Goal: Task Accomplishment & Management: Manage account settings

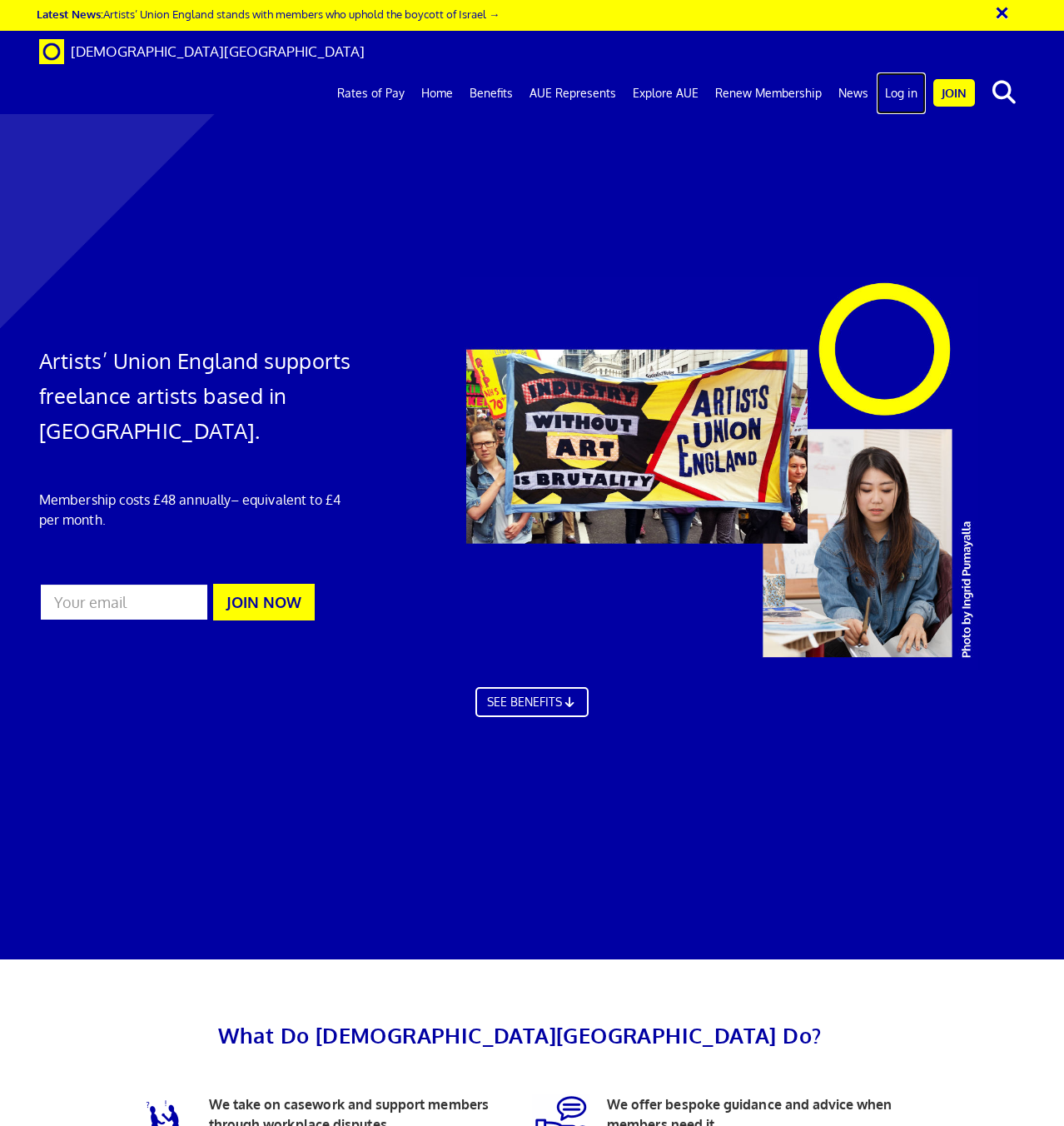
click at [890, 72] on link "Log in" at bounding box center [900, 93] width 49 height 41
click at [899, 72] on link "Log in" at bounding box center [900, 93] width 49 height 41
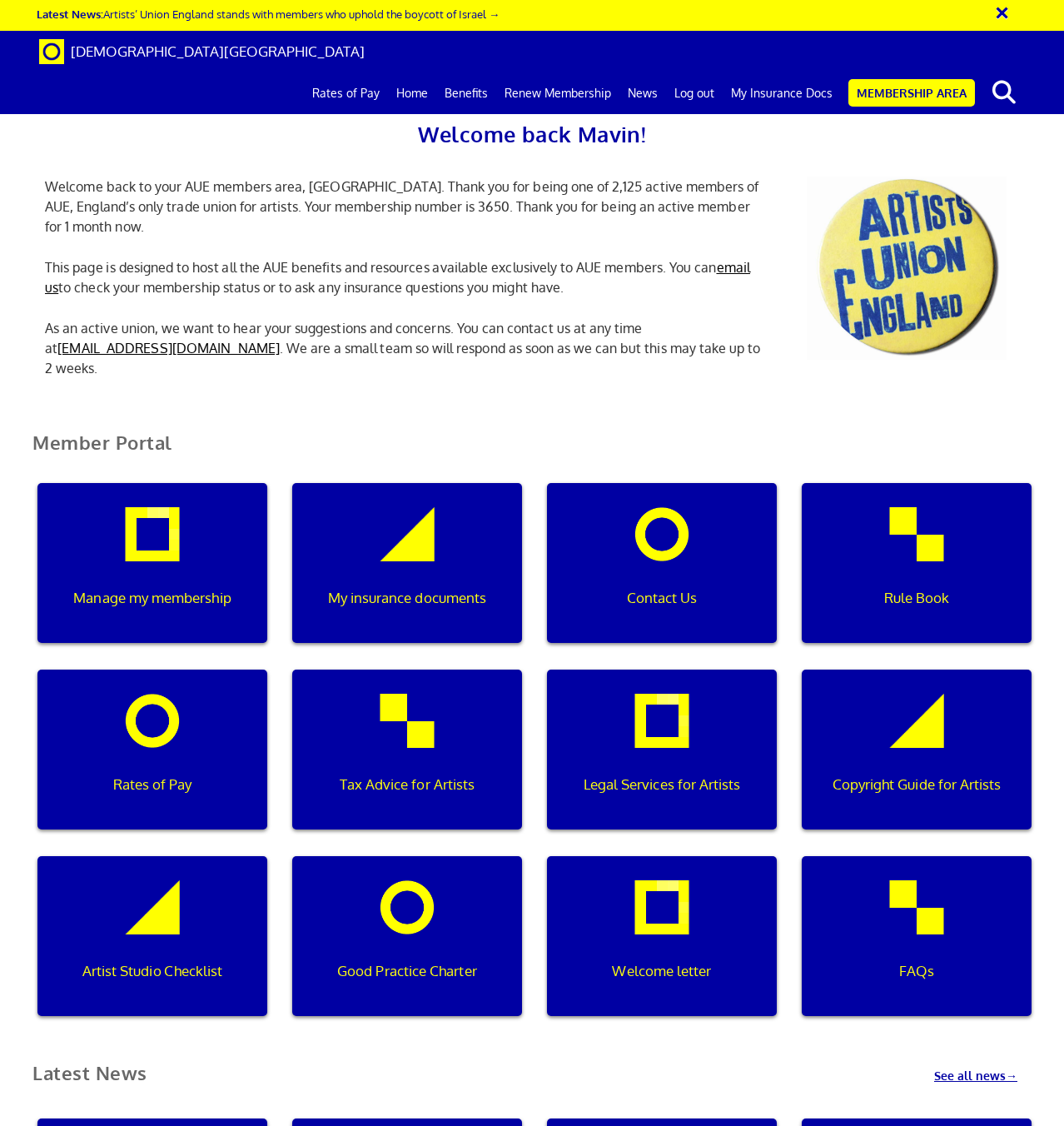
scroll to position [0, 5]
click at [162, 548] on div "Manage my membership" at bounding box center [152, 563] width 230 height 160
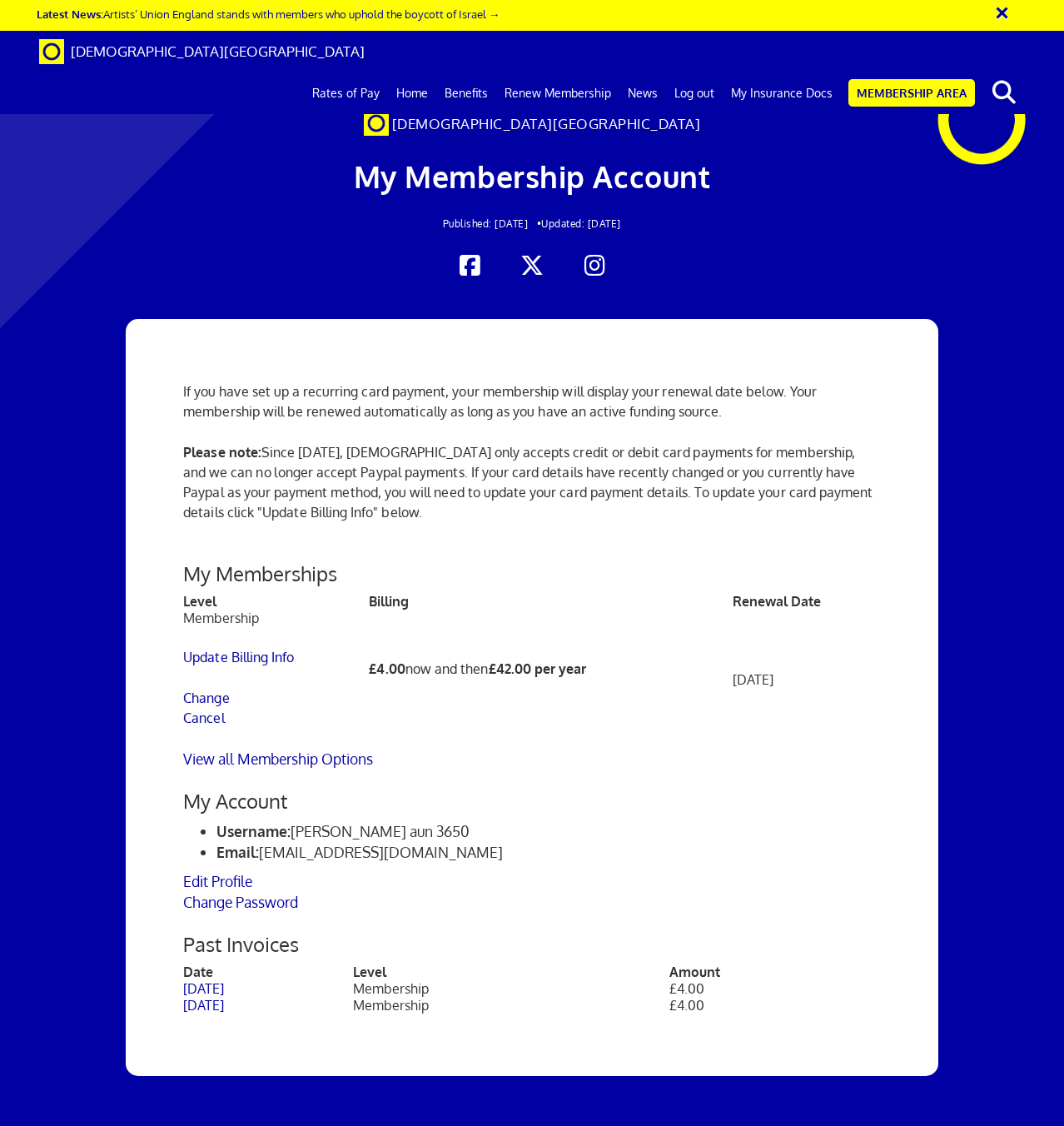
scroll to position [137, 0]
click at [476, 72] on link "Benefits" at bounding box center [467, 93] width 60 height 41
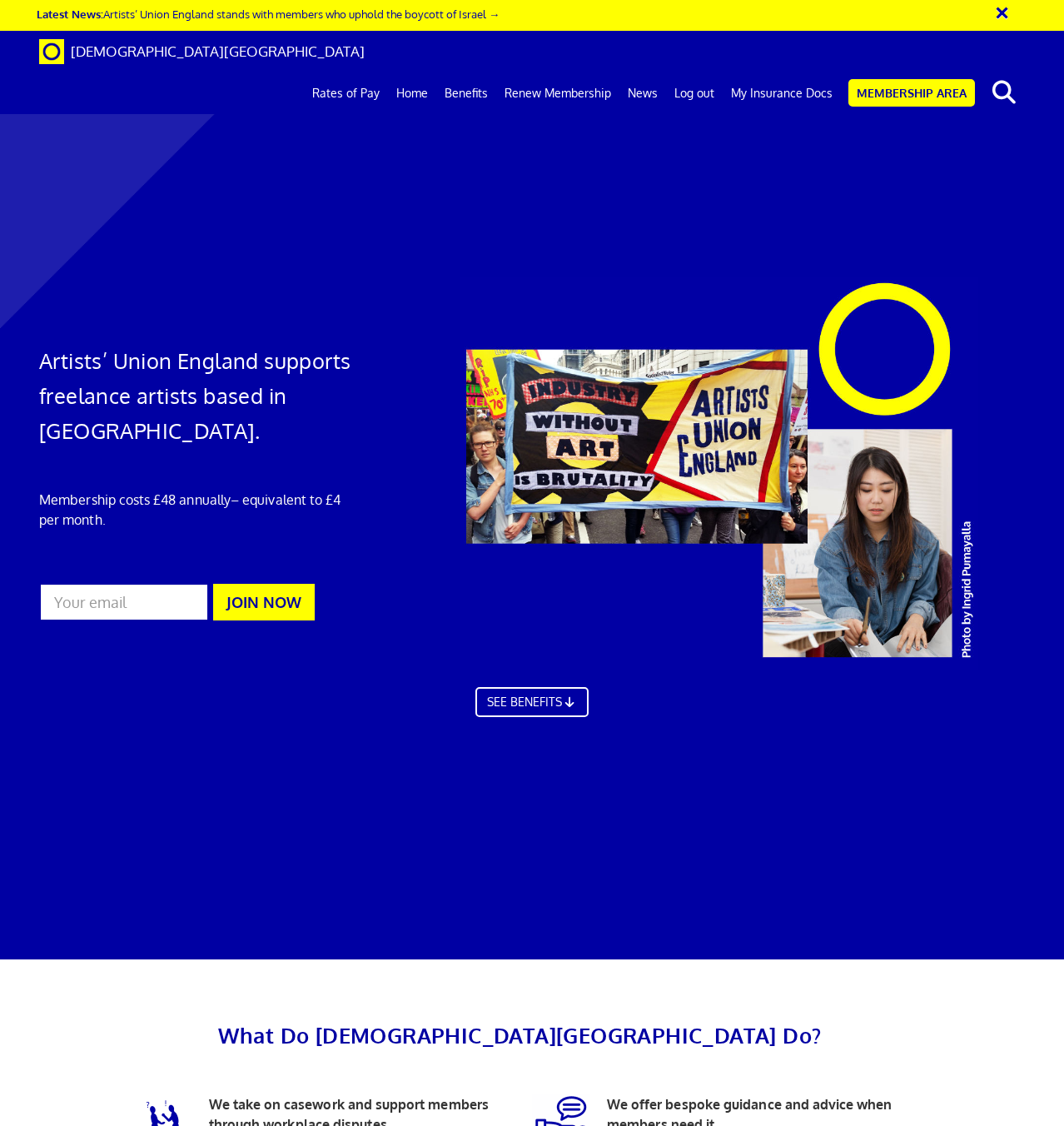
scroll to position [1191, 0]
click at [789, 72] on link "My Insurance Docs" at bounding box center [781, 93] width 118 height 41
click at [786, 72] on link "My Insurance Docs" at bounding box center [781, 93] width 118 height 41
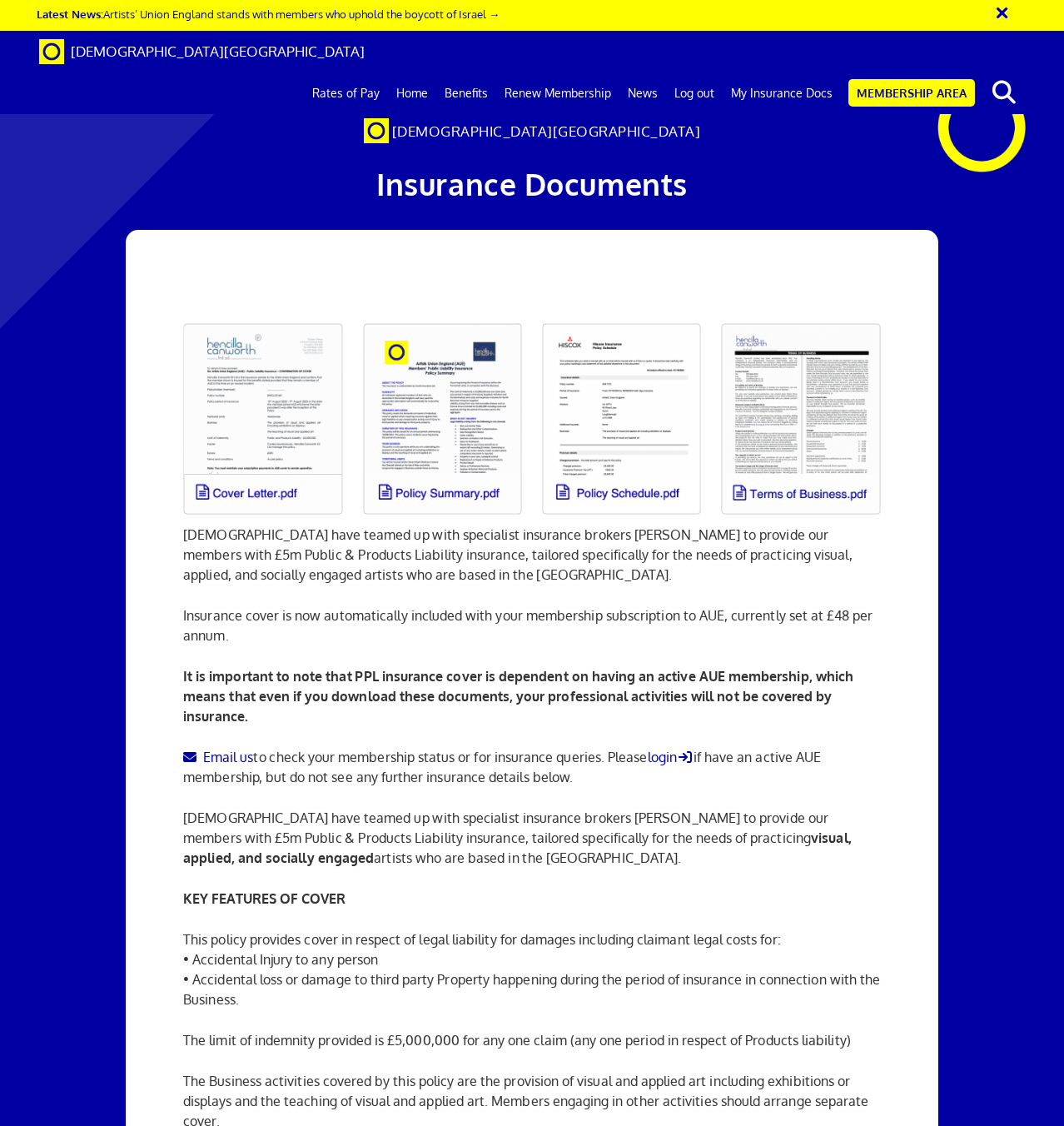
scroll to position [1638, 0]
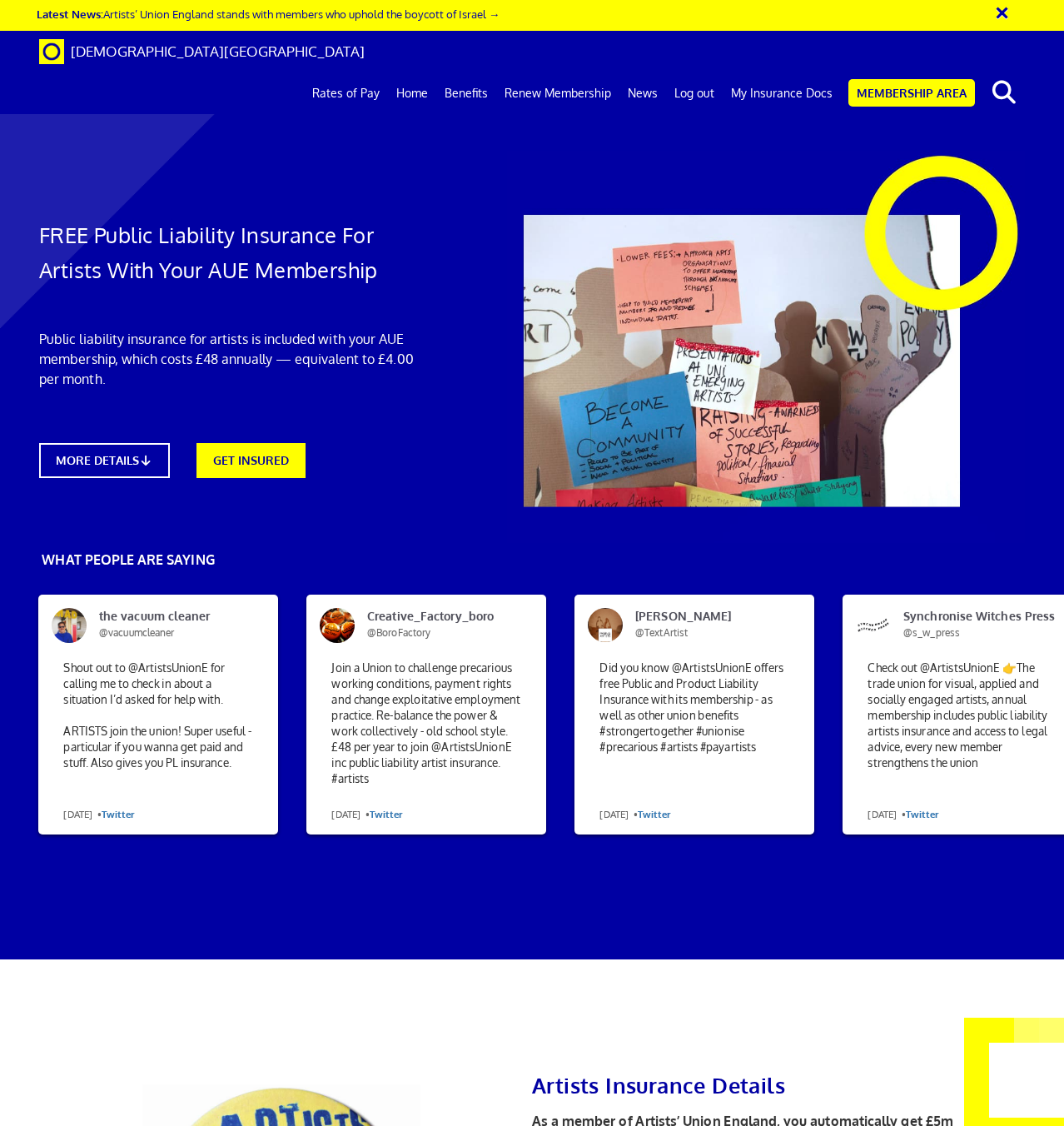
scroll to position [5104, 0]
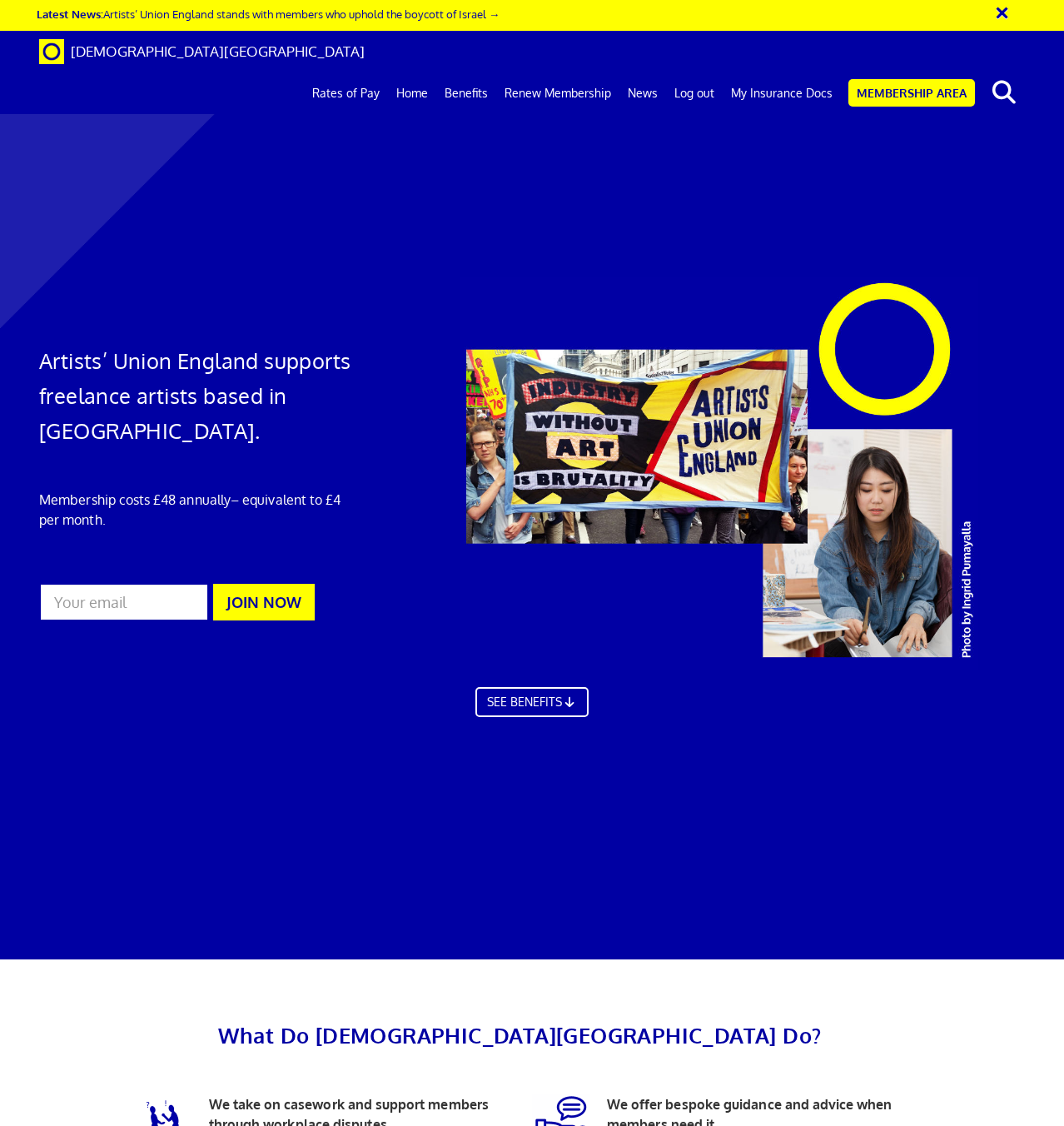
scroll to position [2184, 0]
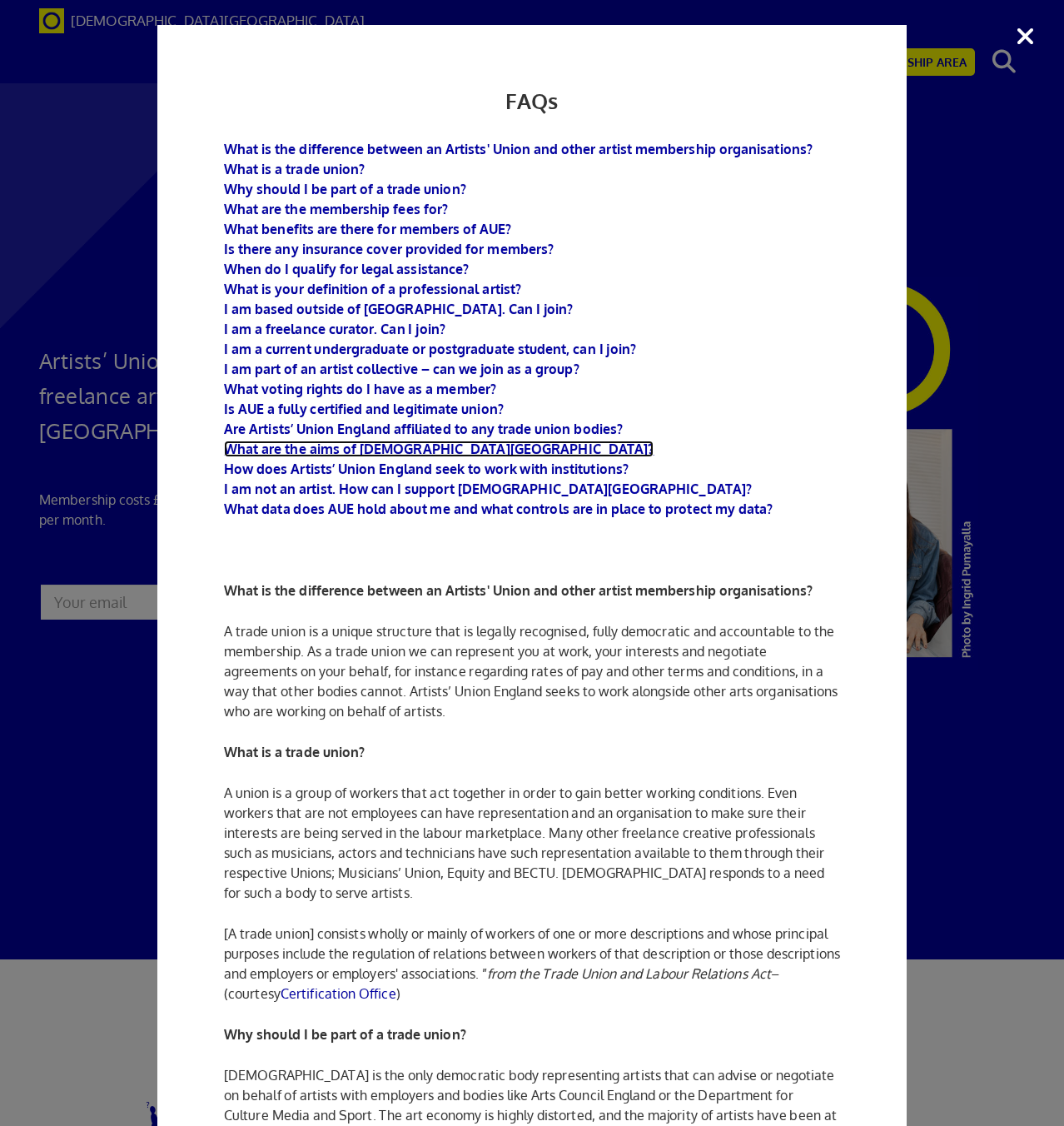
click at [382, 449] on b "What are the aims of Artists' Union England?" at bounding box center [438, 449] width 430 height 16
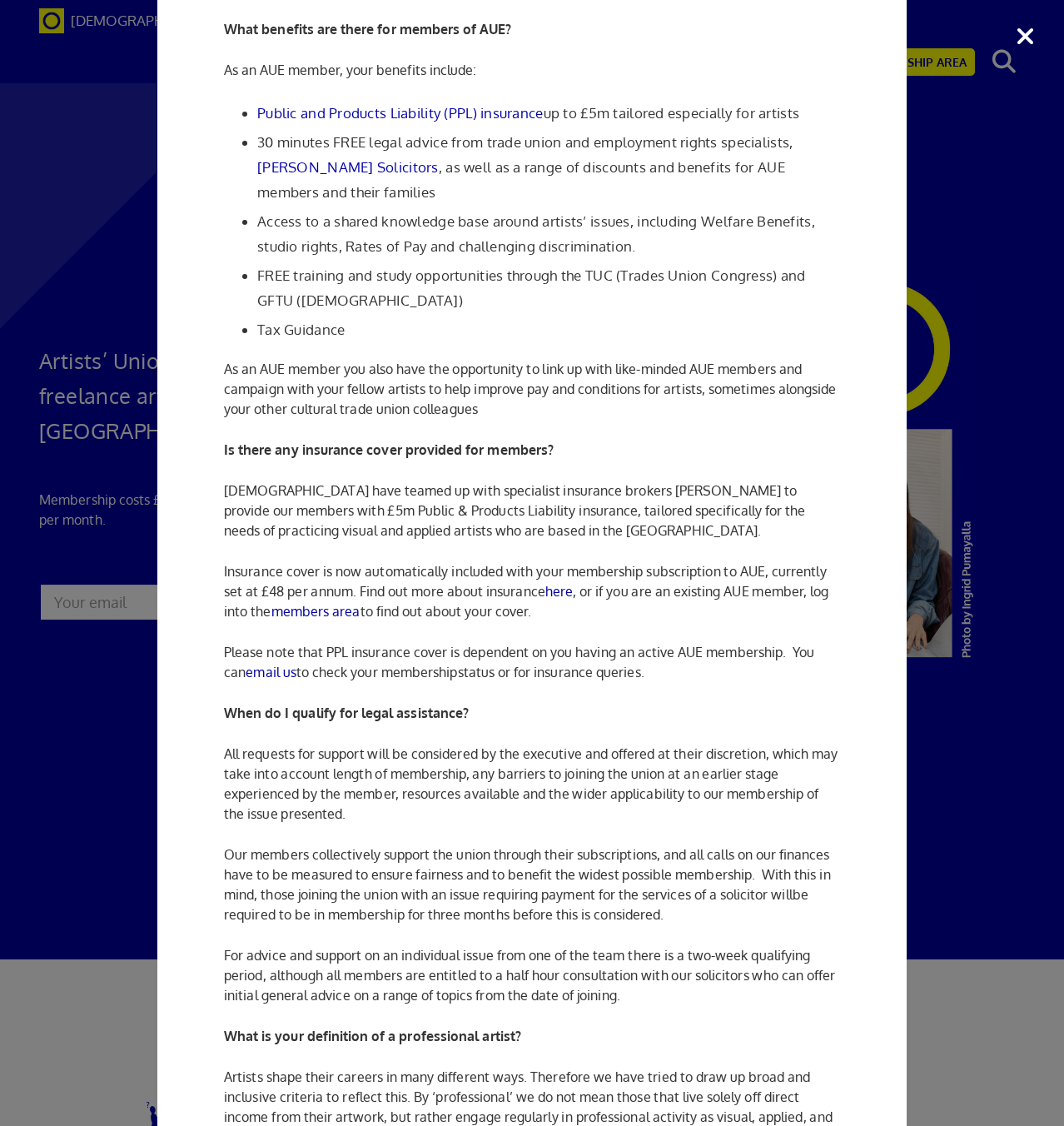
scroll to position [1202, 0]
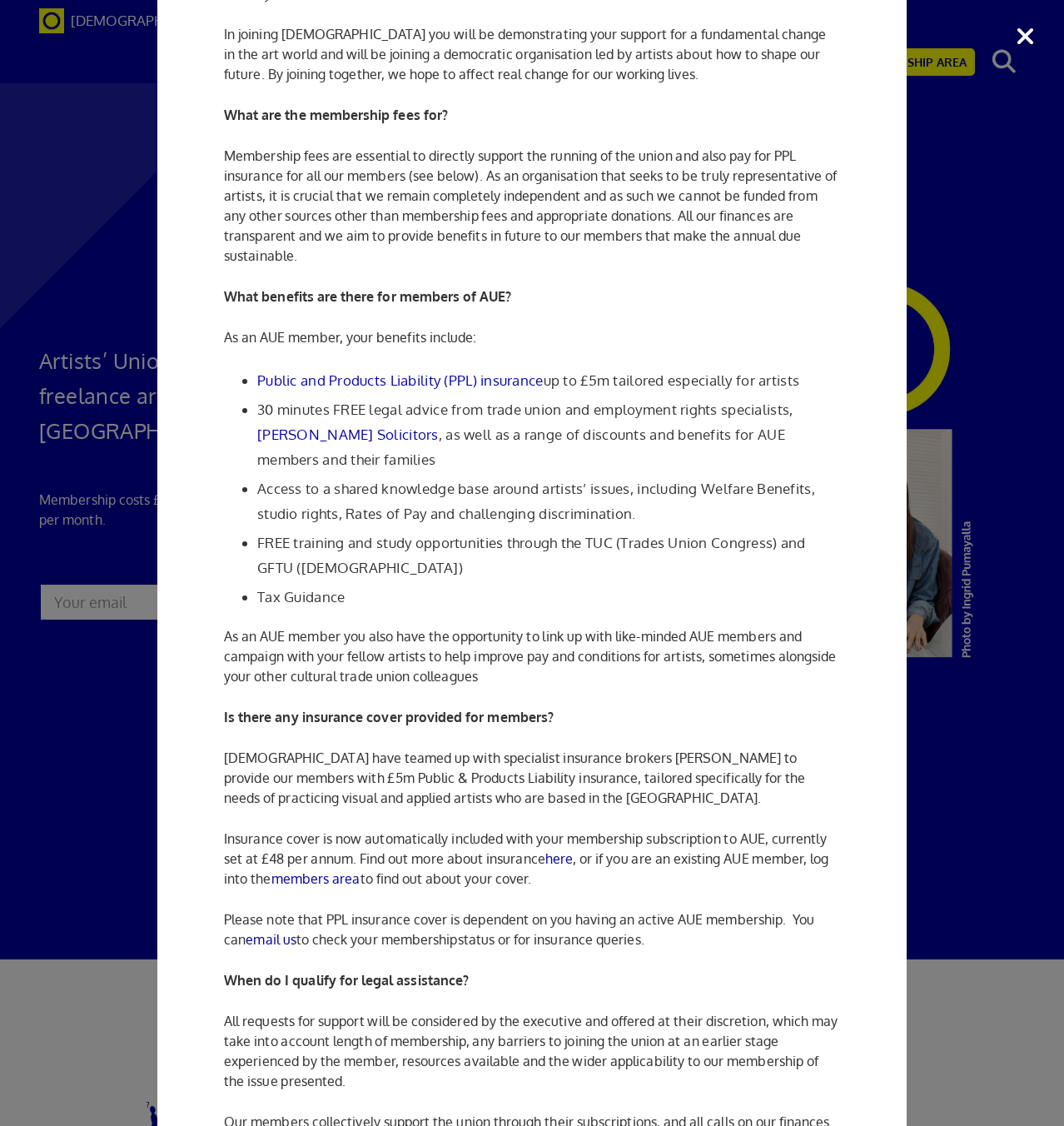
click at [312, 585] on li "Tax Guidance" at bounding box center [548, 597] width 583 height 25
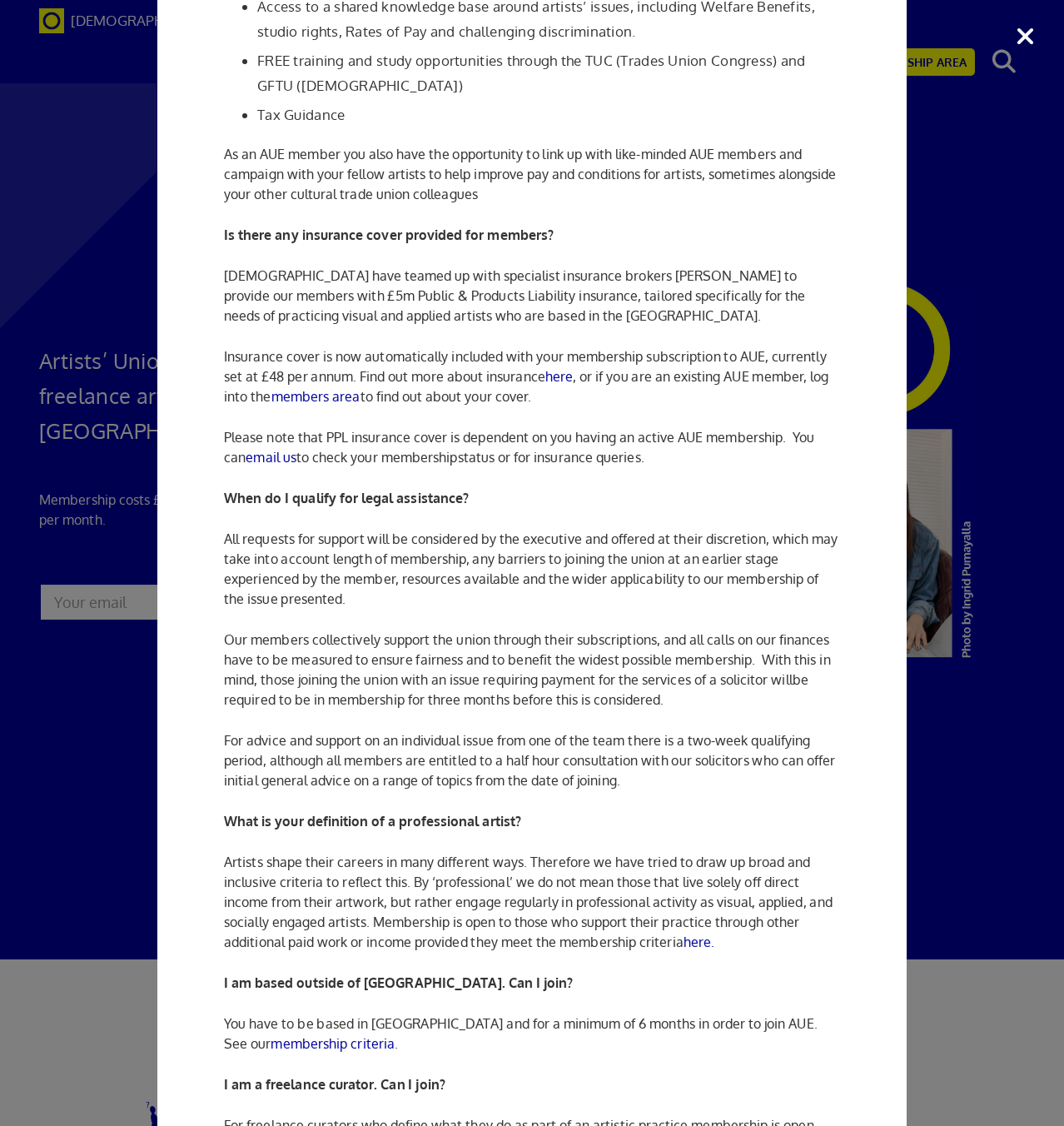
scroll to position [1695, 0]
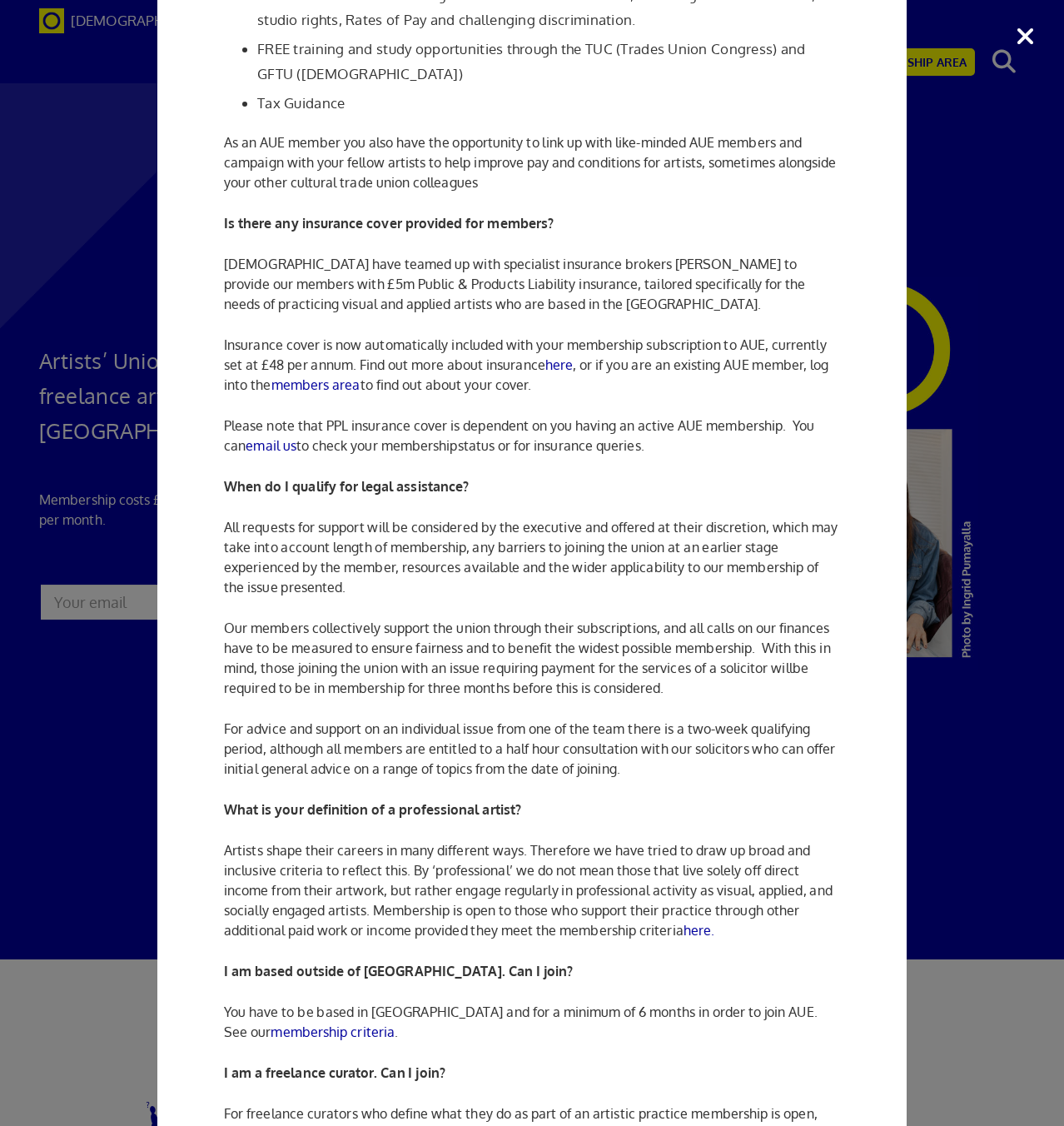
click at [1024, 266] on div "FAQs What is the difference between an Artists' Union and other artist membersh…" at bounding box center [532, 563] width 1064 height 1126
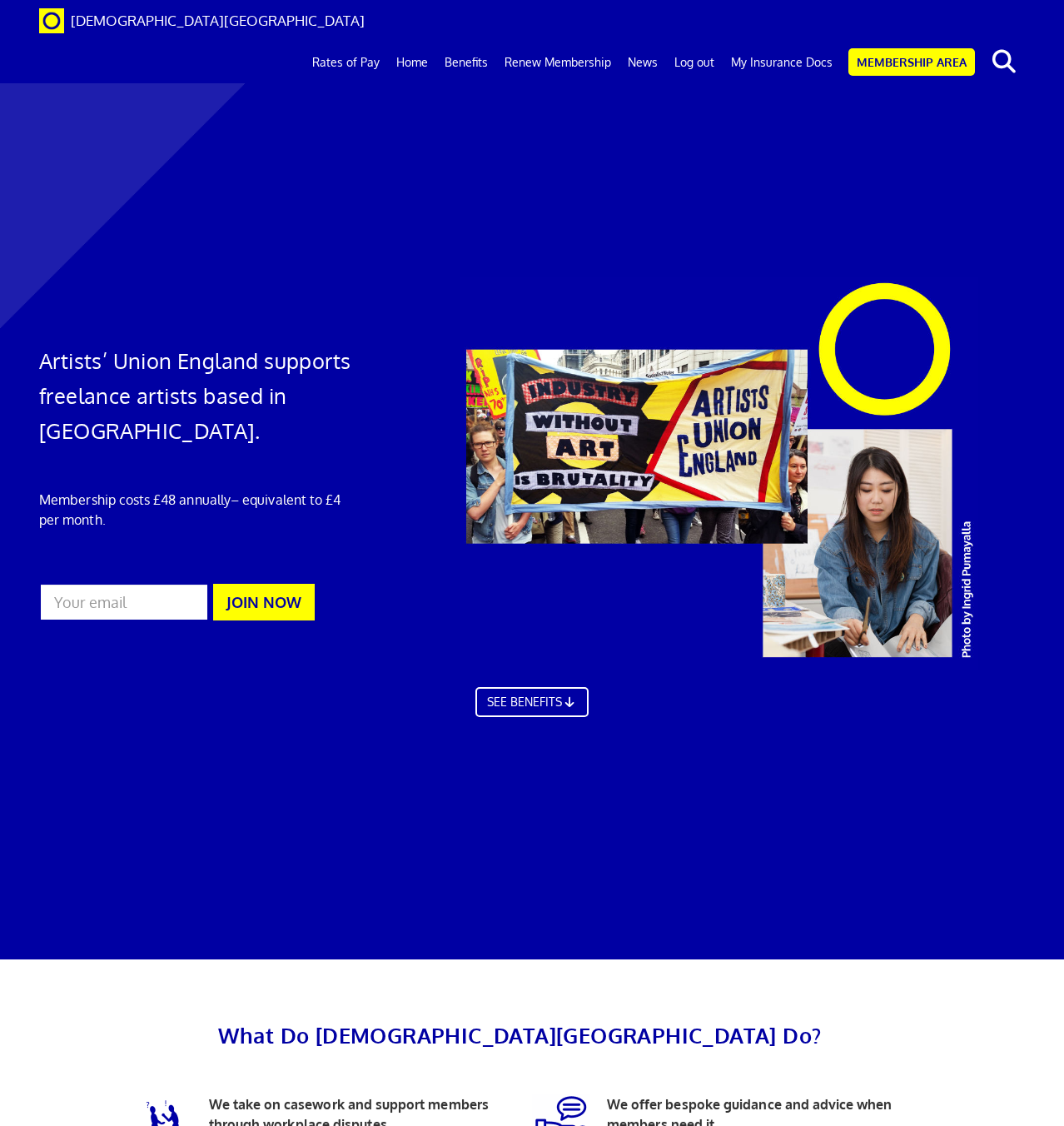
scroll to position [0, 0]
click at [873, 48] on link "Membership Area" at bounding box center [911, 62] width 127 height 28
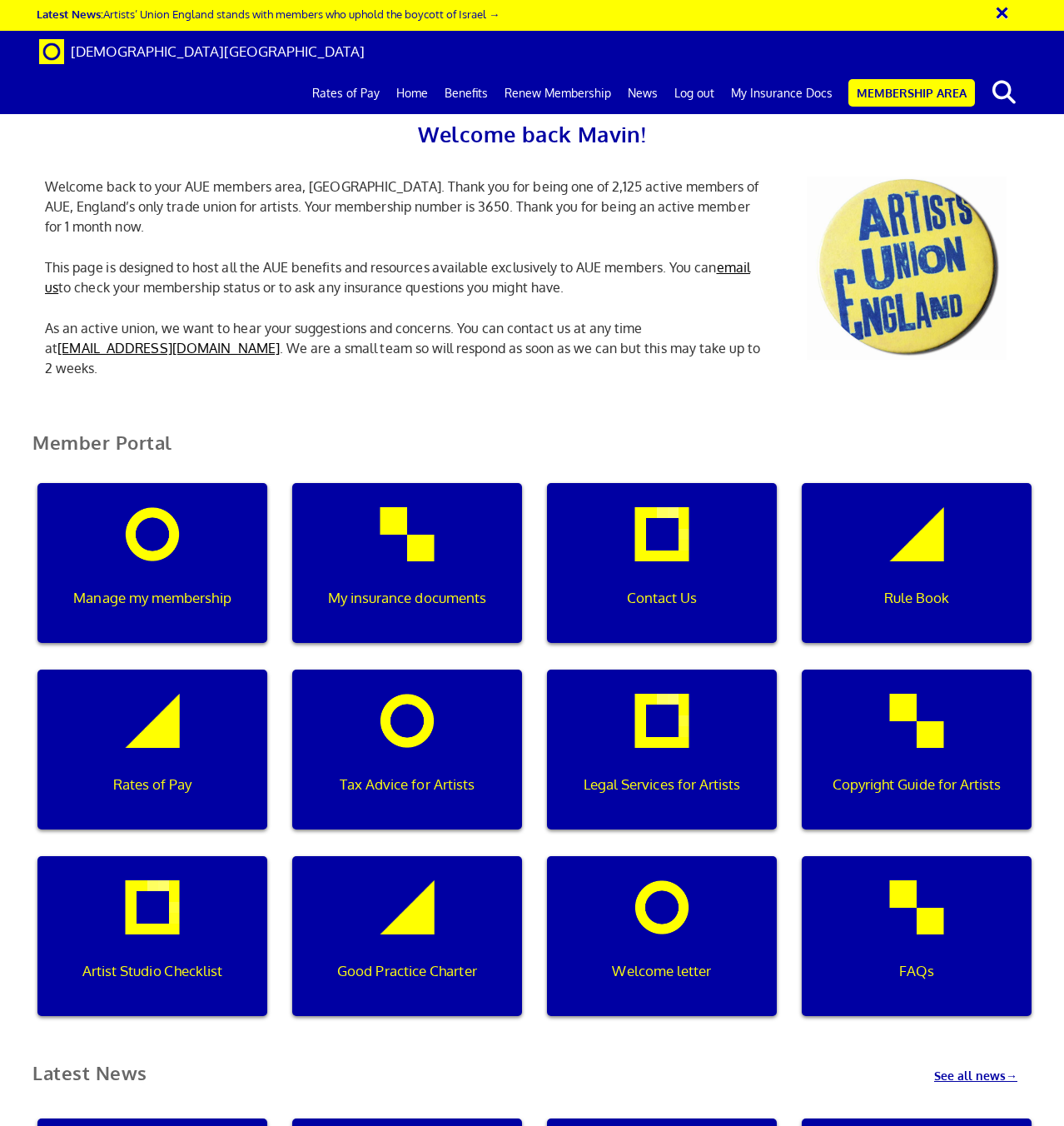
scroll to position [0, 5]
click at [213, 560] on div "Manage my membership" at bounding box center [152, 563] width 230 height 160
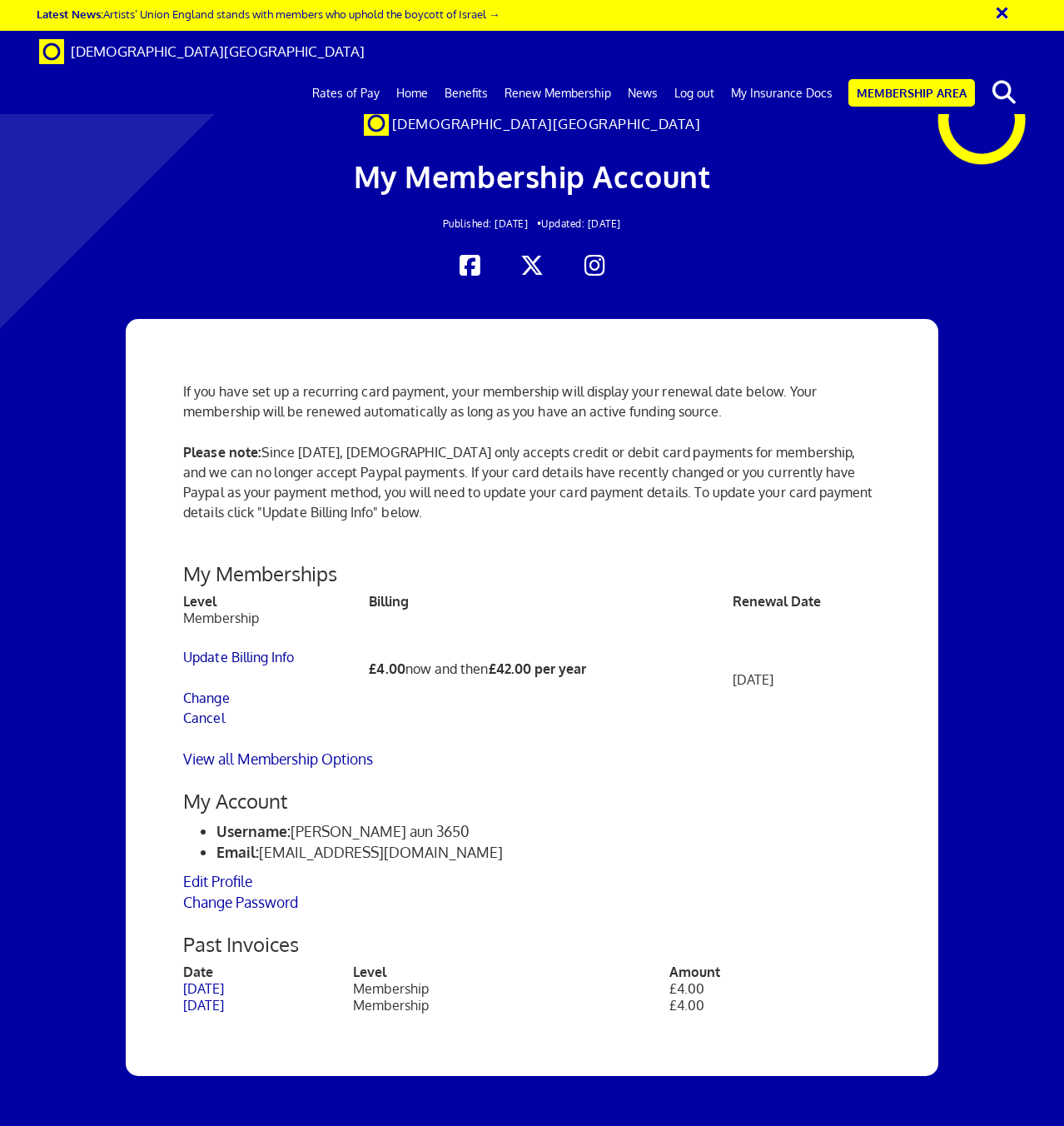
scroll to position [0, 3]
click at [215, 713] on link "Cancel" at bounding box center [204, 717] width 41 height 16
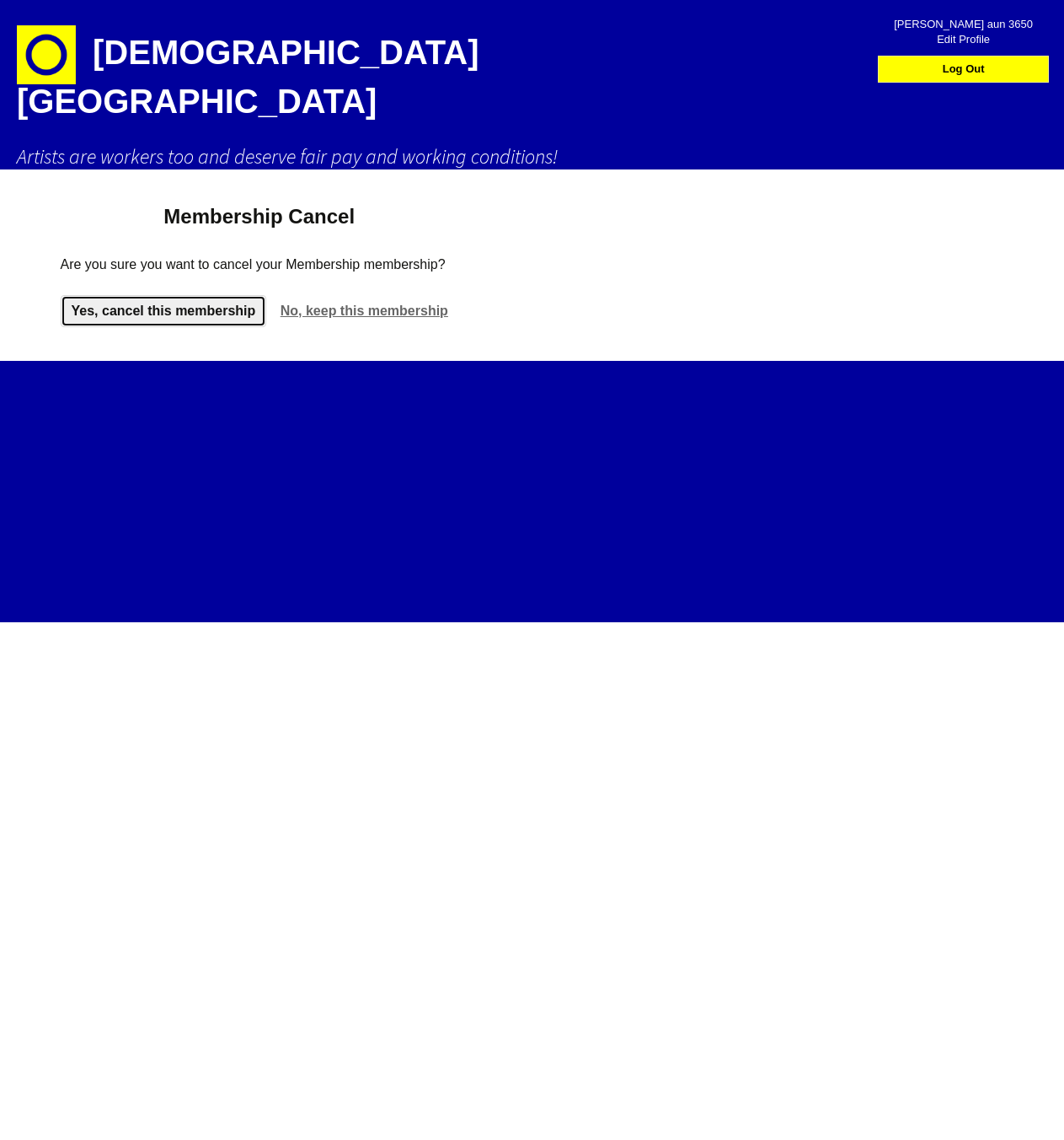
click at [230, 295] on link "Yes, cancel this membership" at bounding box center [164, 310] width 207 height 32
